Goal: Task Accomplishment & Management: Manage account settings

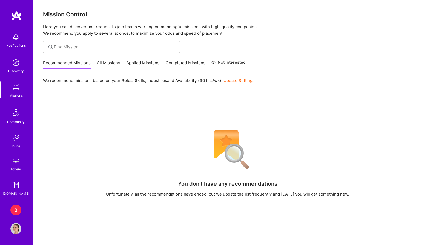
click at [16, 215] on div "B" at bounding box center [15, 210] width 11 height 11
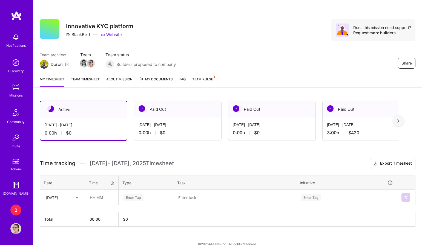
click at [73, 195] on div "[DATE]" at bounding box center [62, 197] width 44 height 15
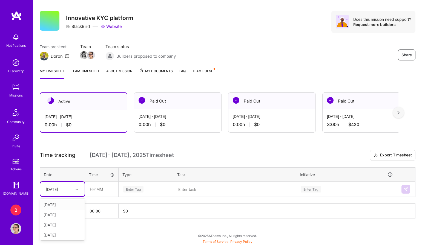
click at [69, 207] on div "[DATE]" at bounding box center [62, 205] width 44 height 10
click at [98, 192] on input "text" at bounding box center [101, 189] width 33 height 15
type input "00:30"
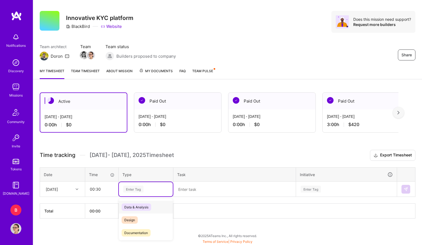
click at [132, 190] on div "Enter Tag" at bounding box center [133, 189] width 20 height 8
click at [132, 220] on span "Design" at bounding box center [130, 220] width 16 height 7
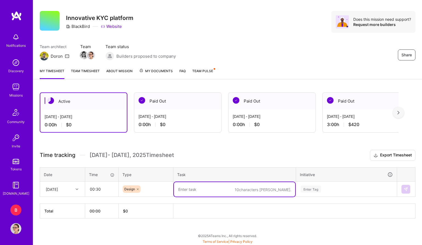
click at [187, 196] on textarea at bounding box center [234, 189] width 121 height 15
type textarea "Catchup meeting"
click at [107, 189] on input "00:30" at bounding box center [101, 189] width 33 height 15
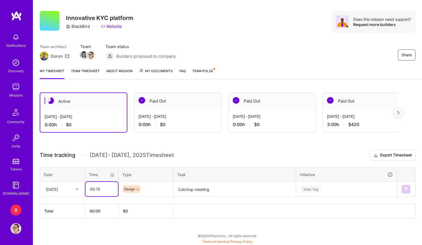
type input "00:15"
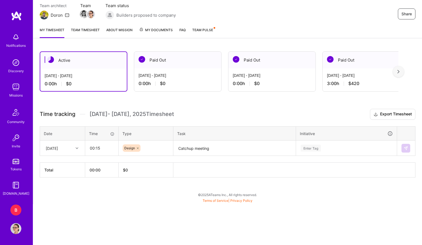
click at [322, 156] on div "Enter Tag" at bounding box center [346, 148] width 100 height 14
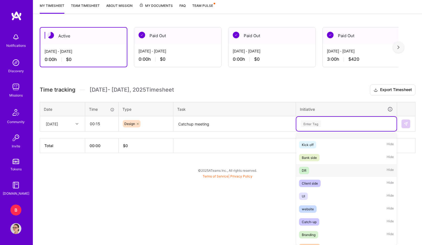
scroll to position [30, 0]
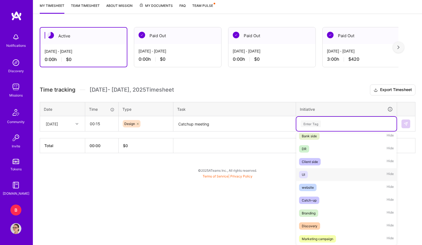
click at [303, 178] on span "UI" at bounding box center [303, 174] width 9 height 7
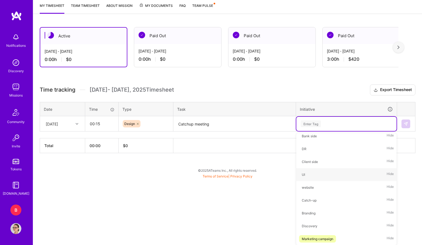
scroll to position [8, 0]
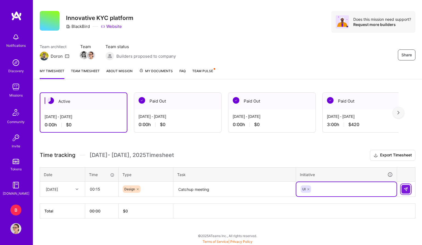
click at [407, 188] on img at bounding box center [406, 189] width 4 height 4
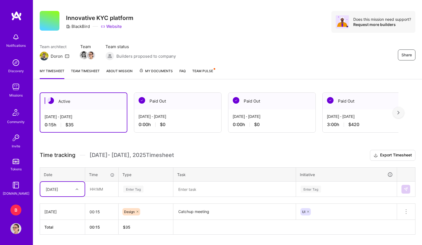
scroll to position [24, 0]
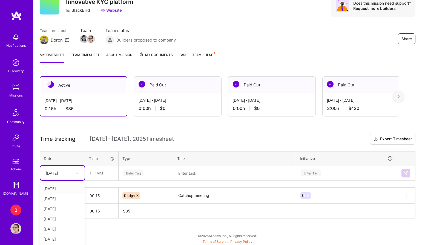
click at [67, 175] on div "[DATE]" at bounding box center [58, 173] width 30 height 9
click at [62, 237] on div "[DATE]" at bounding box center [62, 240] width 44 height 10
click at [97, 175] on input "text" at bounding box center [101, 173] width 33 height 15
type input "01:00"
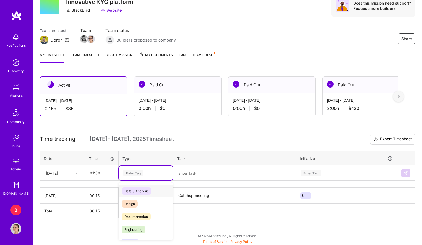
click at [146, 175] on div "Enter Tag" at bounding box center [146, 173] width 46 height 7
click at [133, 199] on div "Design" at bounding box center [146, 204] width 54 height 13
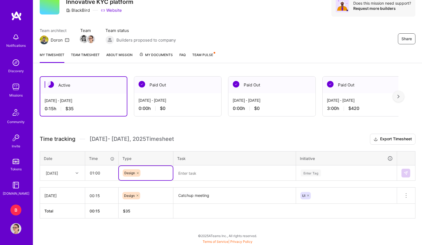
click at [193, 175] on textarea at bounding box center [234, 173] width 121 height 15
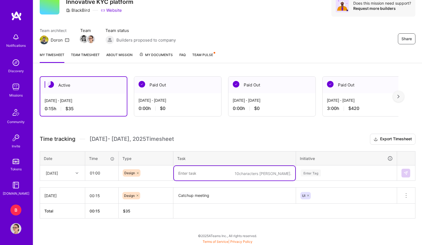
paste textarea "Stakeholders multiple appearance"
type textarea "Stakeholders multiple appearance"
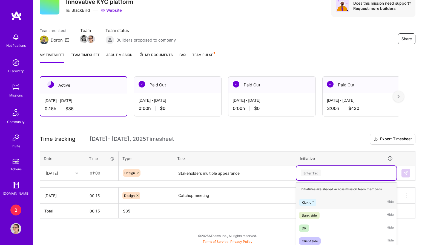
scroll to position [74, 0]
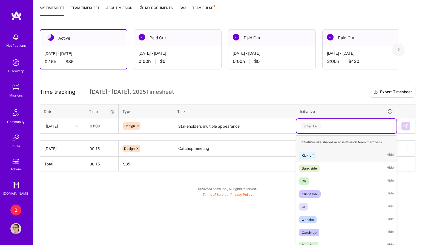
click at [385, 133] on div "option UI, selected. option Kick off focused, 1 of 10. 10 results available. Us…" at bounding box center [346, 126] width 100 height 14
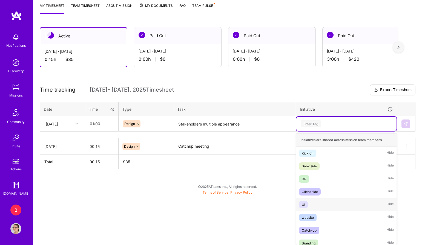
click at [323, 206] on div "UI Hide" at bounding box center [346, 205] width 100 height 13
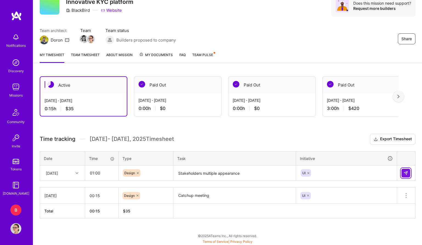
click at [405, 174] on img at bounding box center [406, 173] width 4 height 4
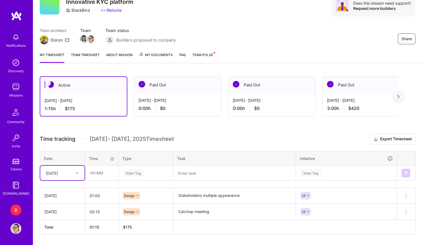
click at [316, 25] on div "Share Innovative KYC platform BlackBird Website Does this mission need support?…" at bounding box center [227, 12] width 389 height 72
